Goal: Task Accomplishment & Management: Complete application form

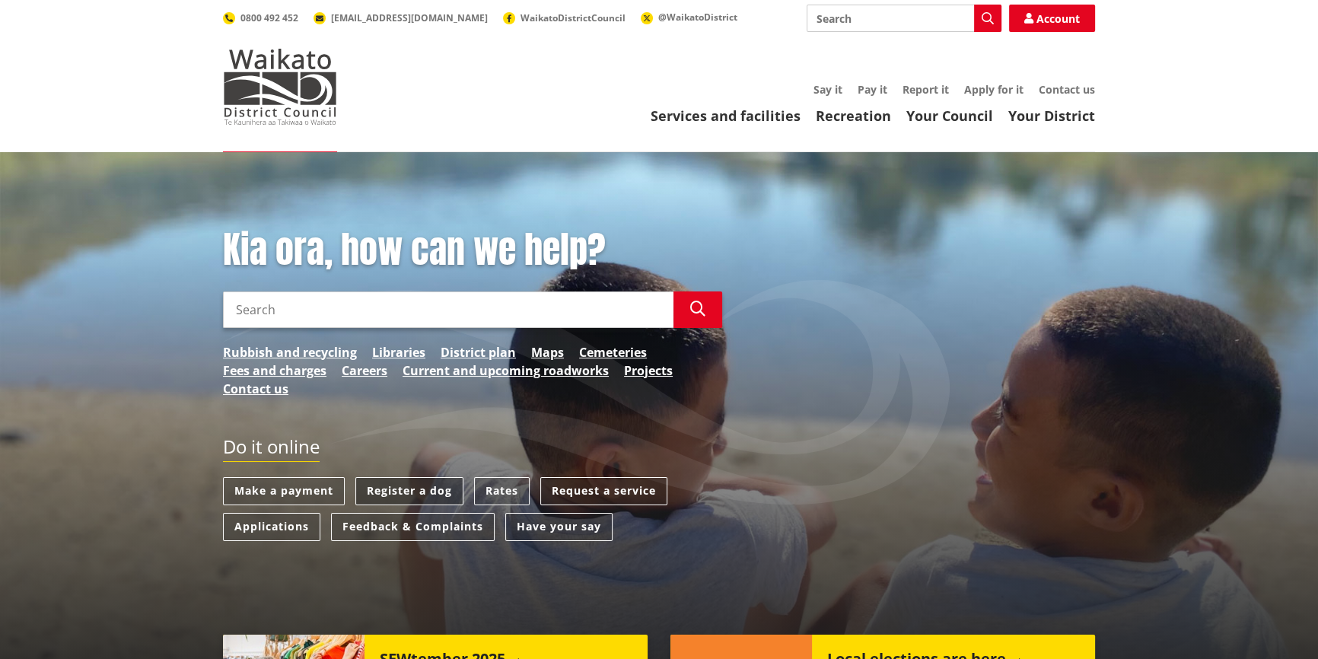
click at [434, 491] on link "Register a dog" at bounding box center [409, 491] width 108 height 28
click at [282, 94] on img at bounding box center [280, 87] width 114 height 76
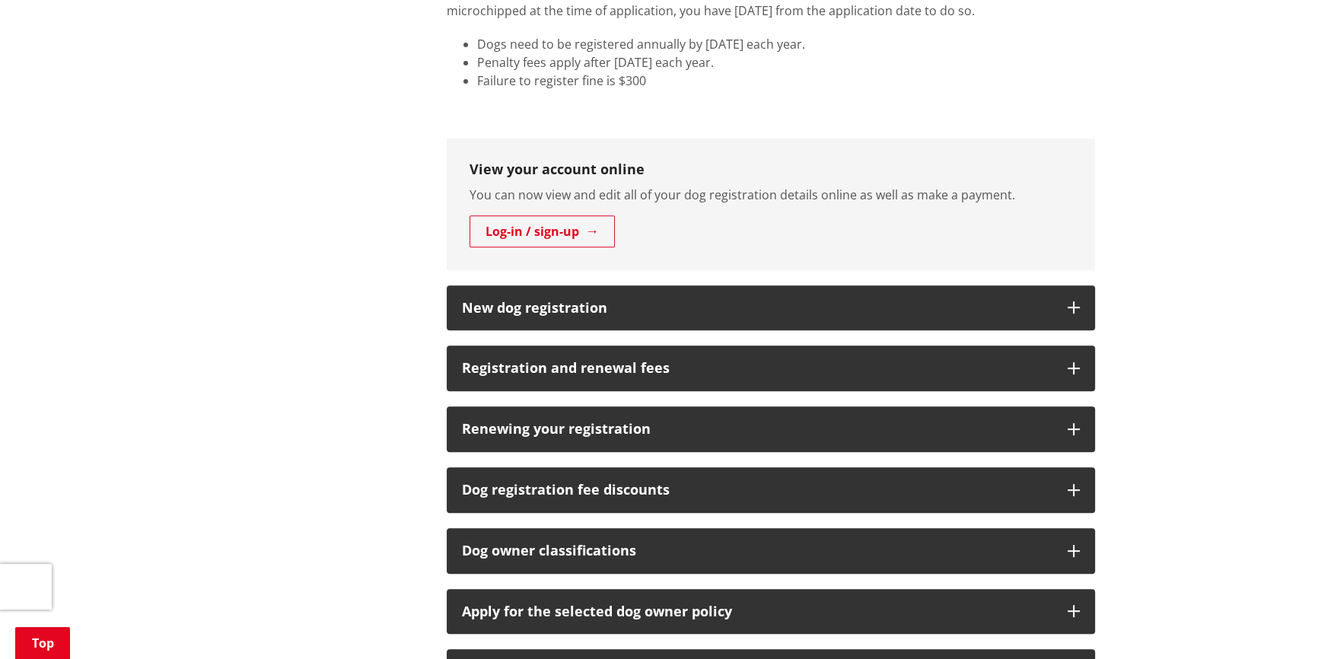
scroll to position [829, 0]
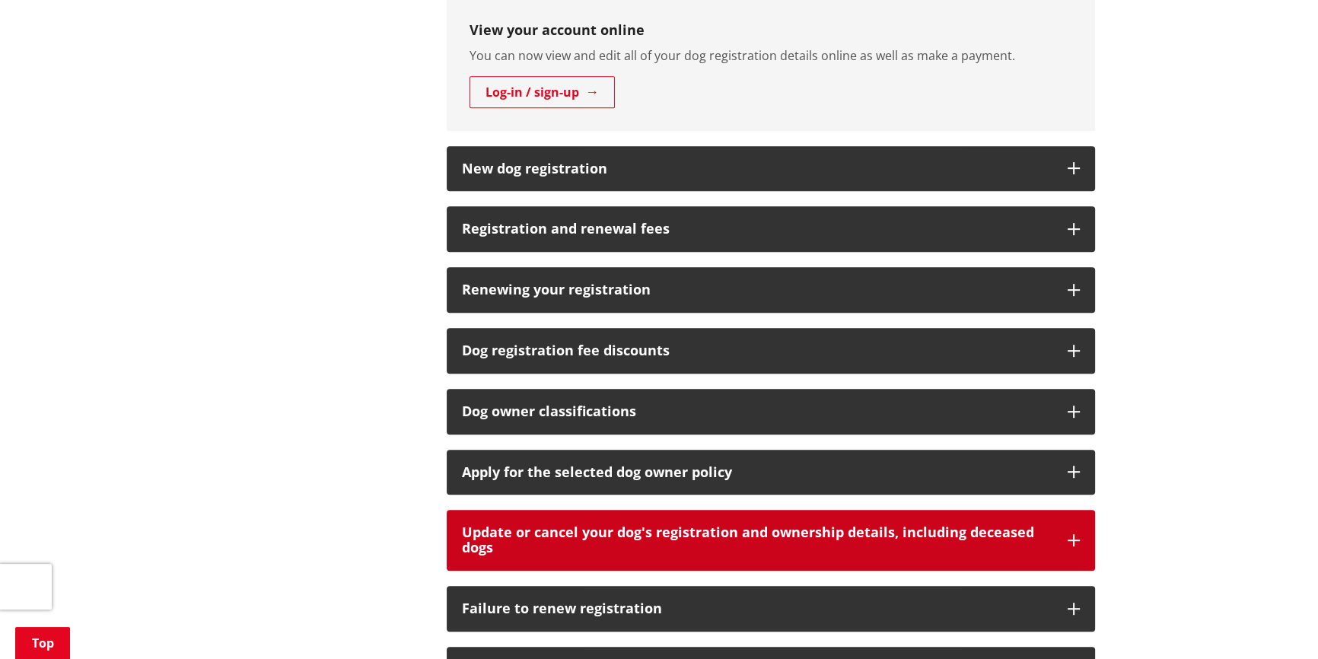
click at [707, 527] on h3 "Update or cancel your dog's registration and ownership details, including decea…" at bounding box center [757, 540] width 590 height 30
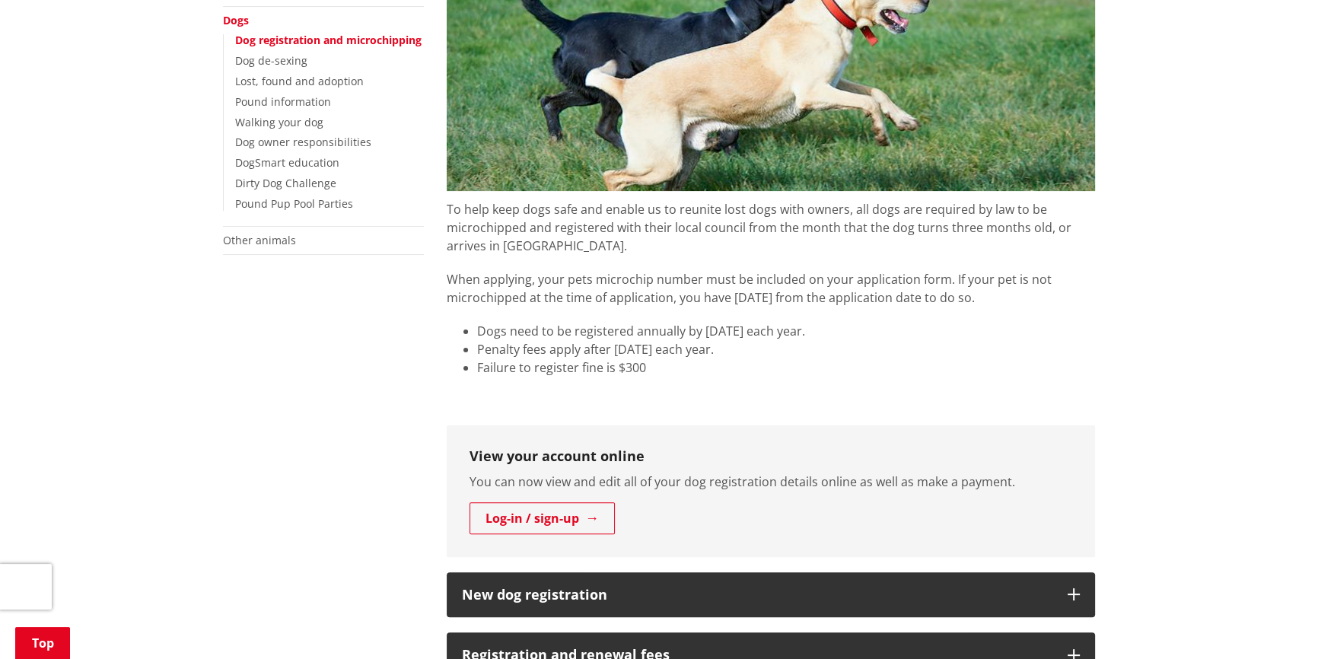
scroll to position [345, 0]
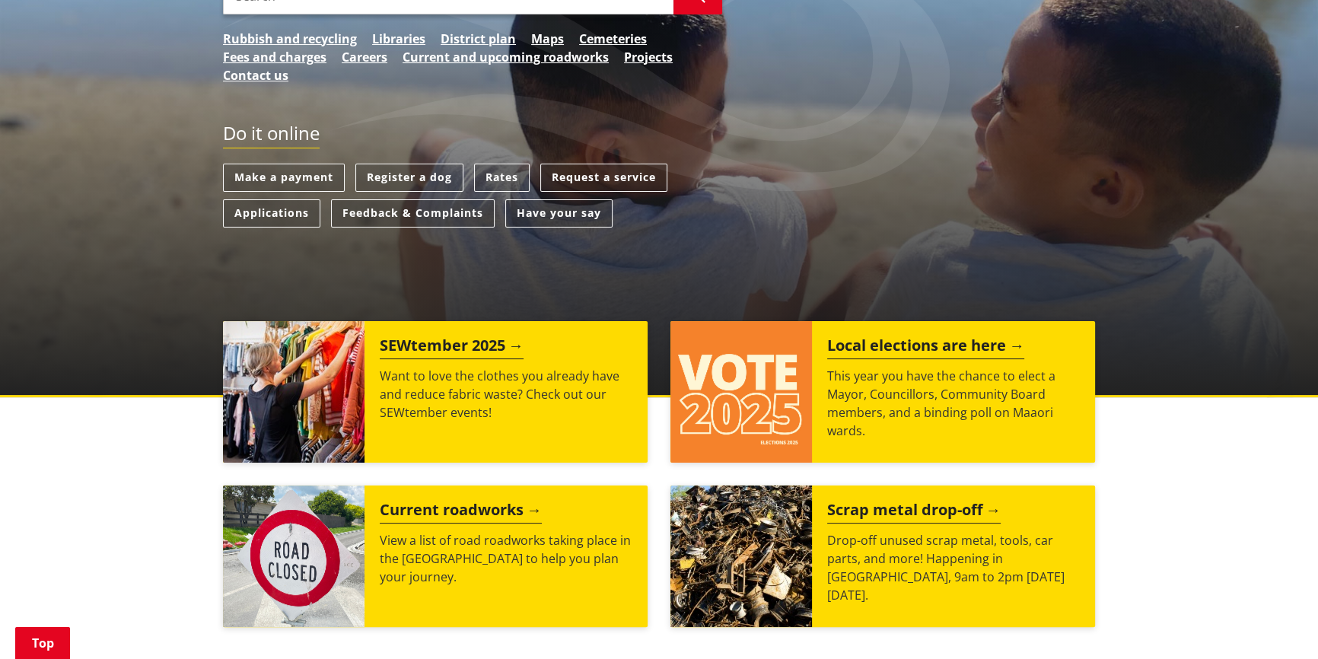
scroll to position [345, 0]
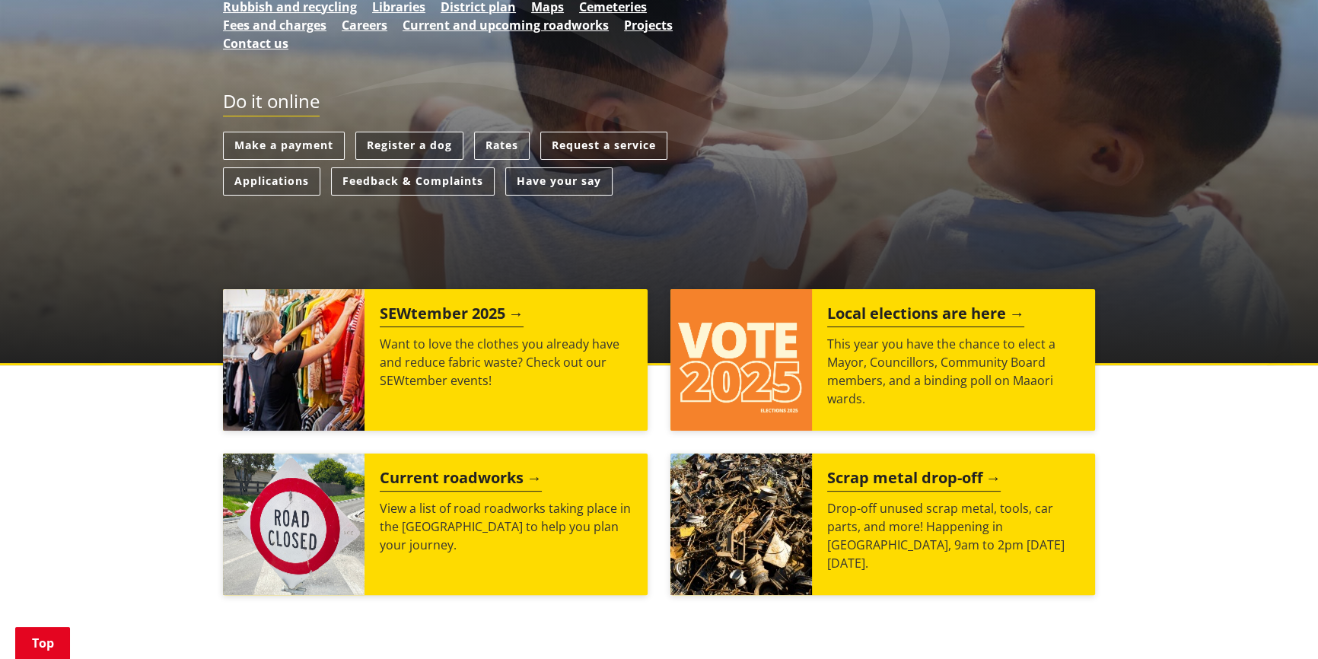
click at [426, 142] on link "Register a dog" at bounding box center [409, 146] width 108 height 28
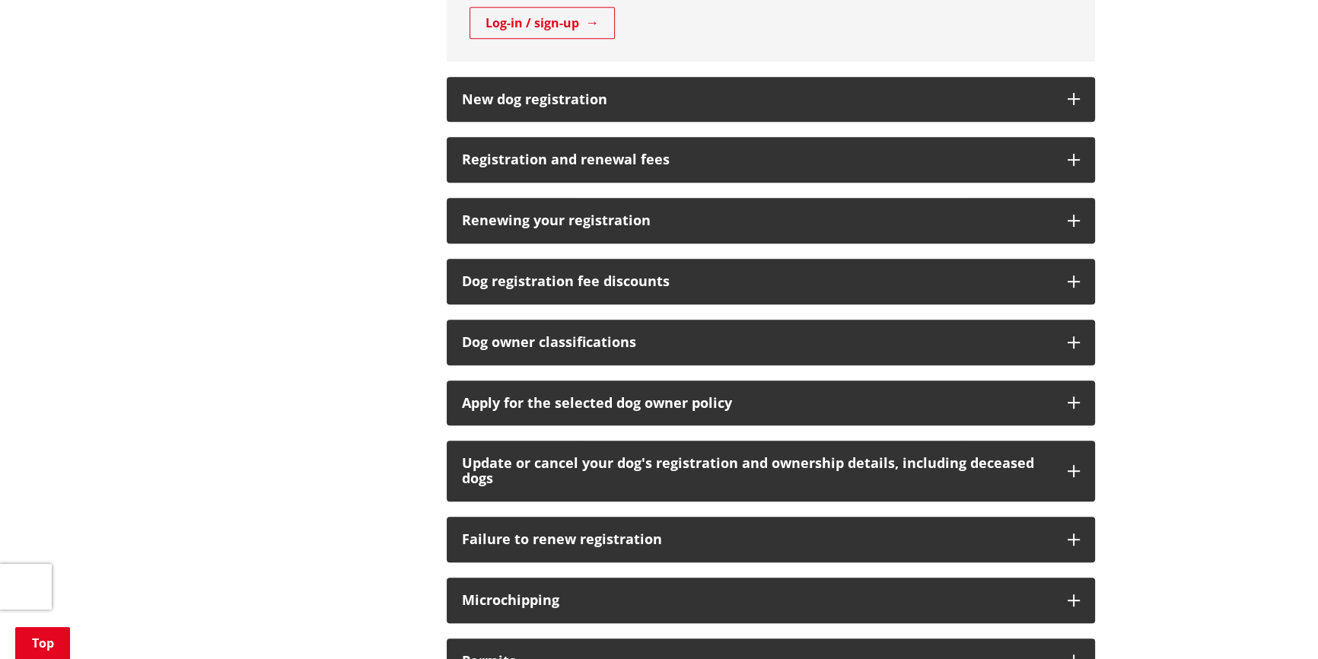
scroll to position [968, 0]
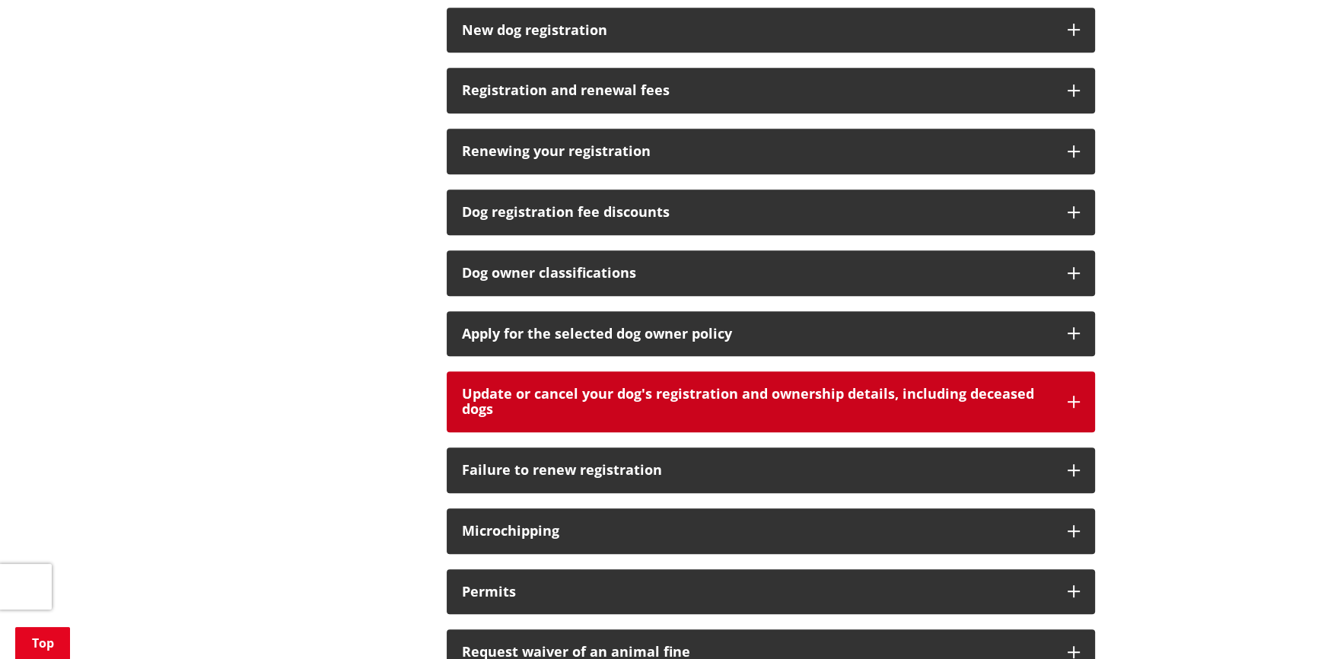
click at [1055, 398] on button "Update or cancel your dog's registration and ownership details, including decea…" at bounding box center [771, 401] width 648 height 61
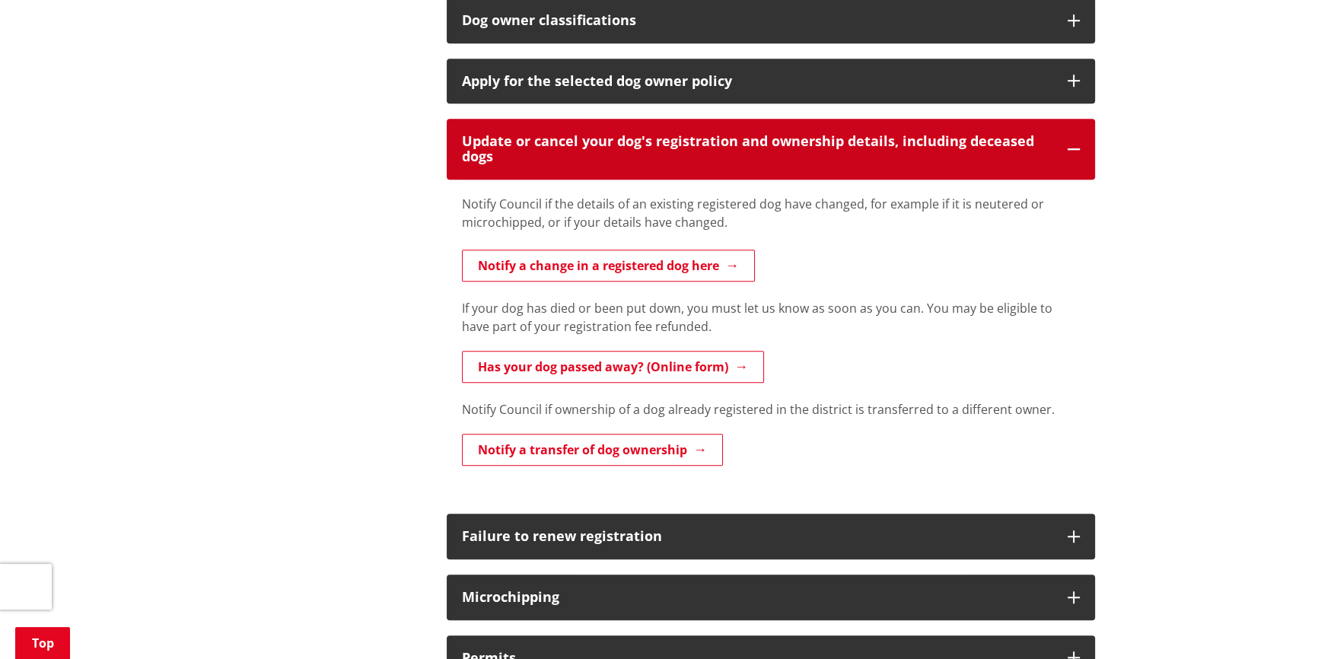
scroll to position [1245, 0]
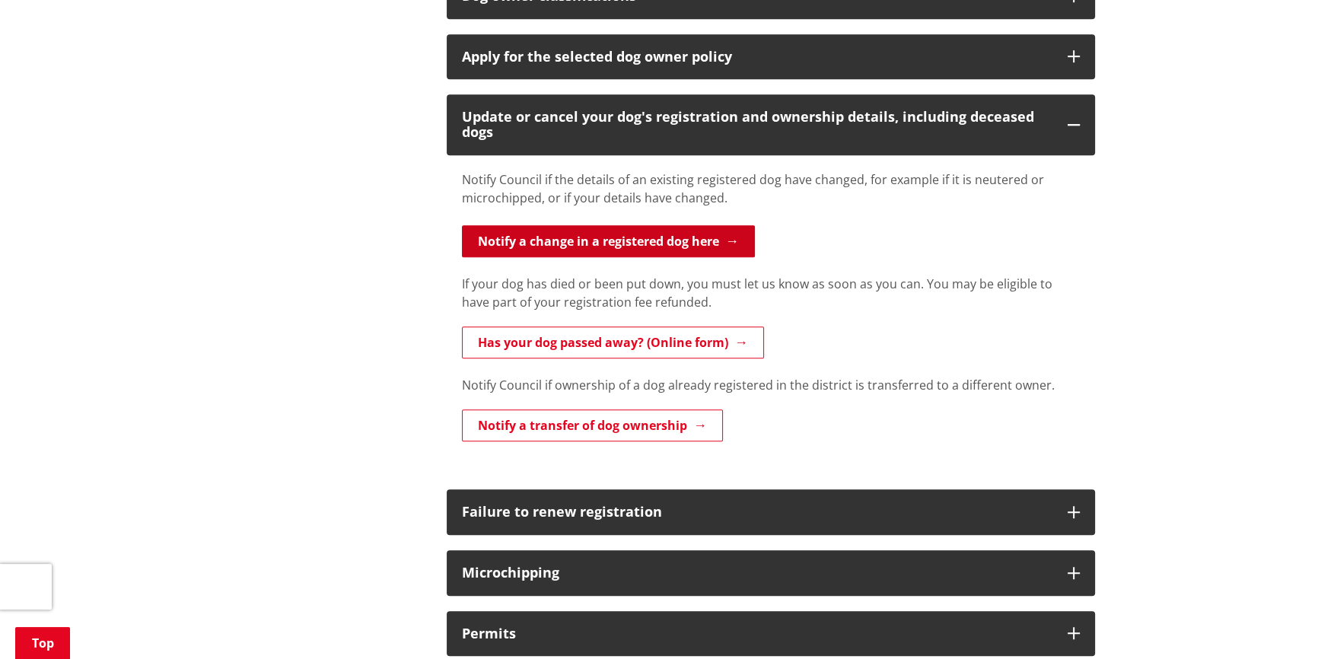
click at [598, 237] on link "Notify a change in a registered dog here" at bounding box center [608, 241] width 293 height 32
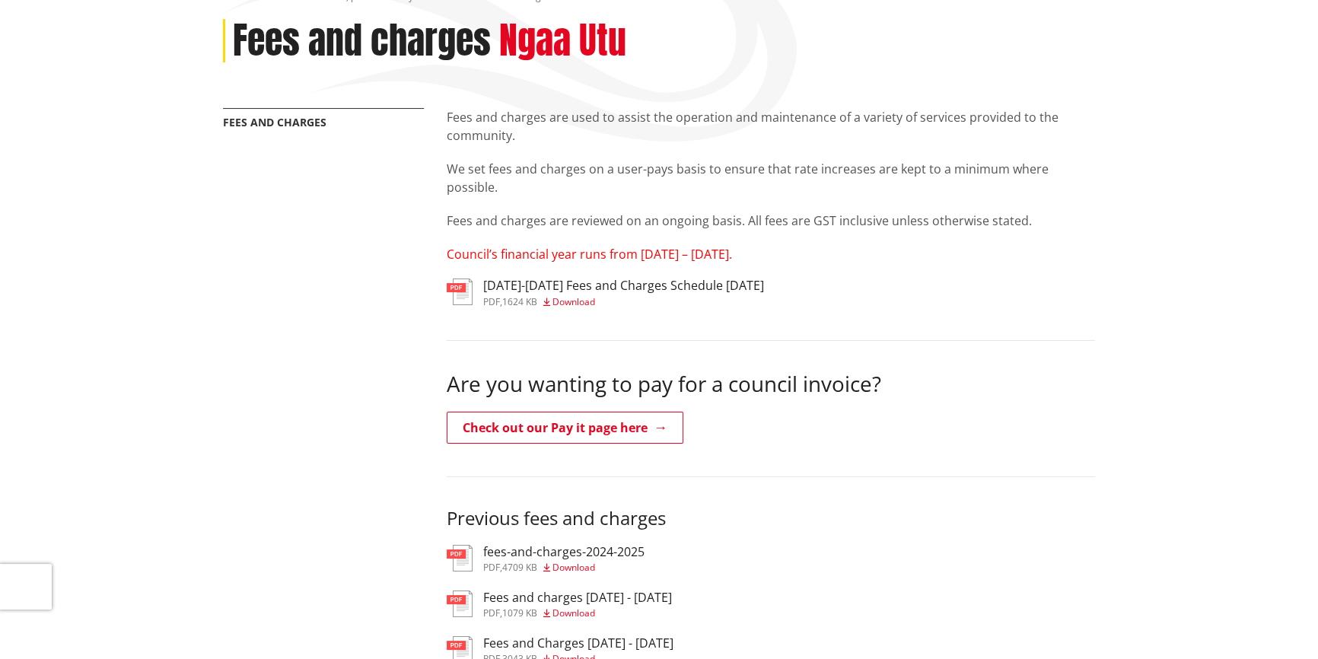
scroll to position [207, 0]
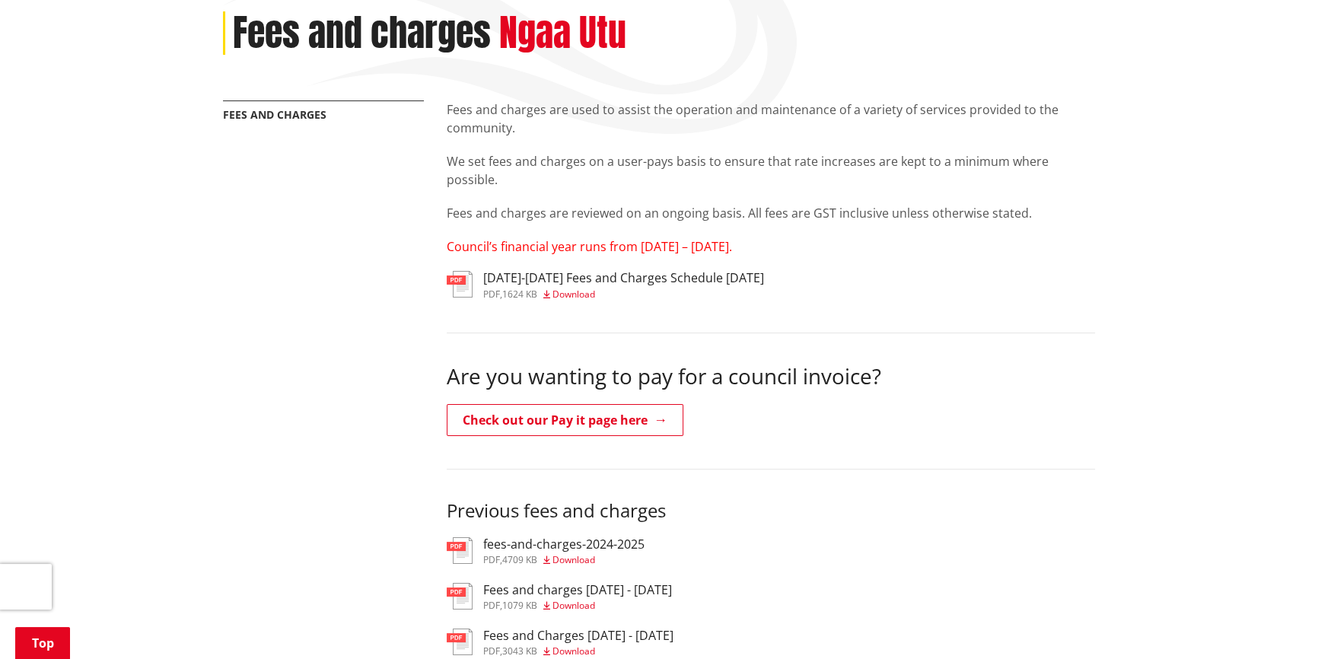
click at [602, 279] on h3 "[DATE]-[DATE] Fees and Charges Schedule [DATE]" at bounding box center [623, 278] width 281 height 14
